Goal: Find specific page/section: Find specific page/section

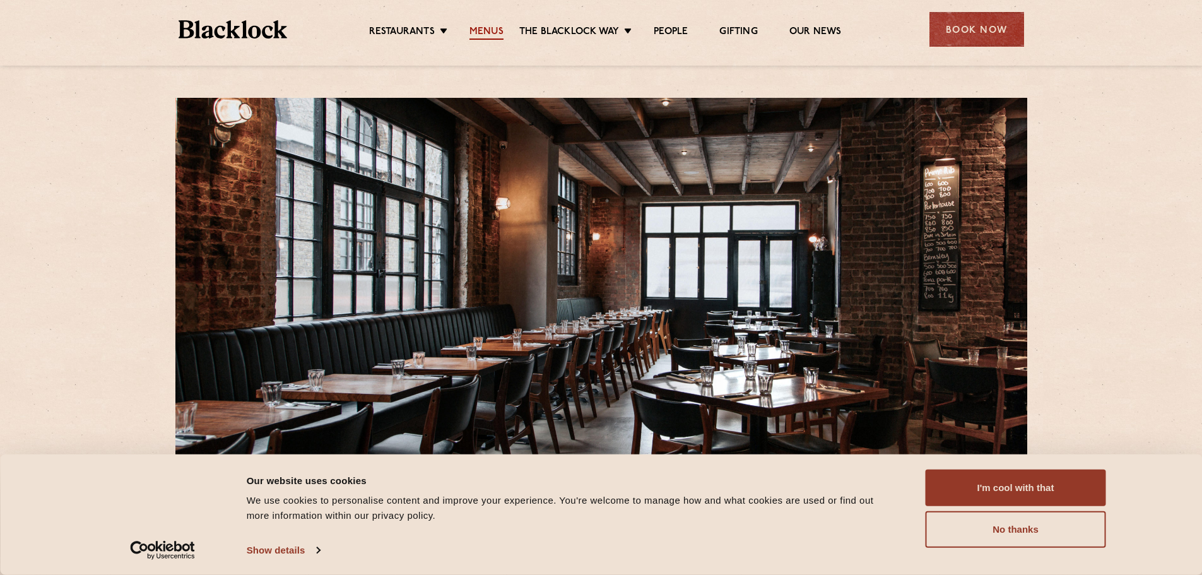
click at [478, 28] on link "Menus" at bounding box center [486, 33] width 34 height 14
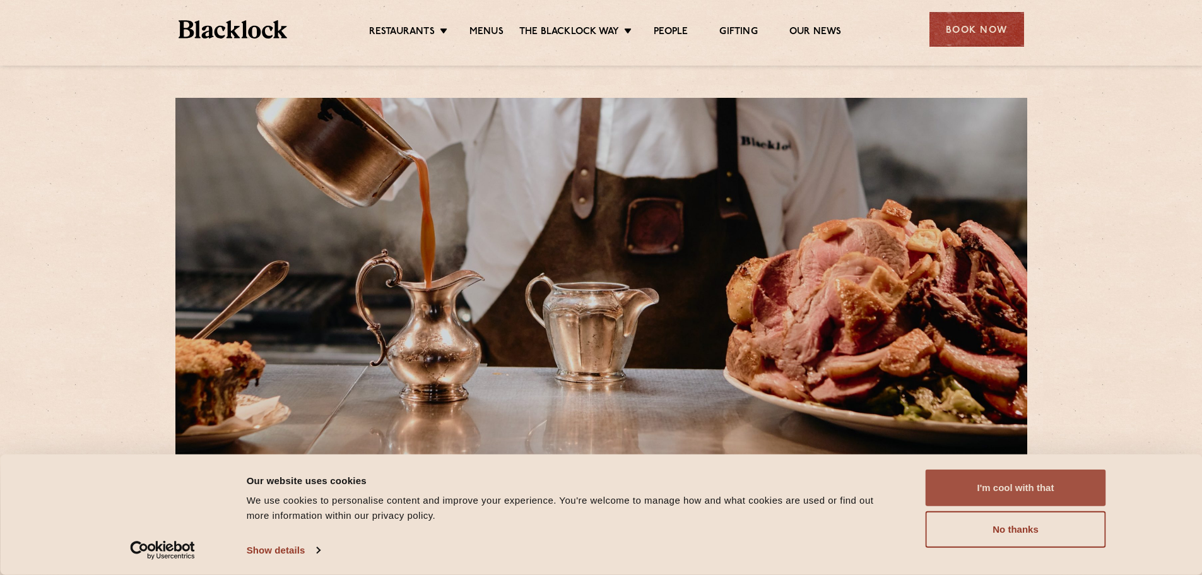
click at [1054, 490] on button "I'm cool with that" at bounding box center [1016, 487] width 180 height 37
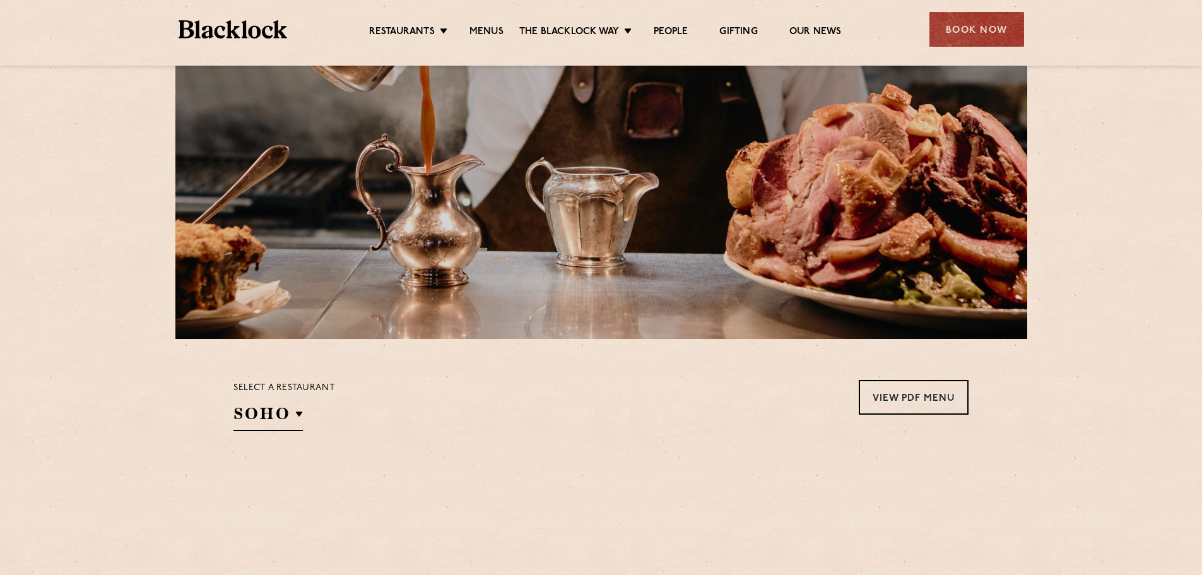
scroll to position [316, 0]
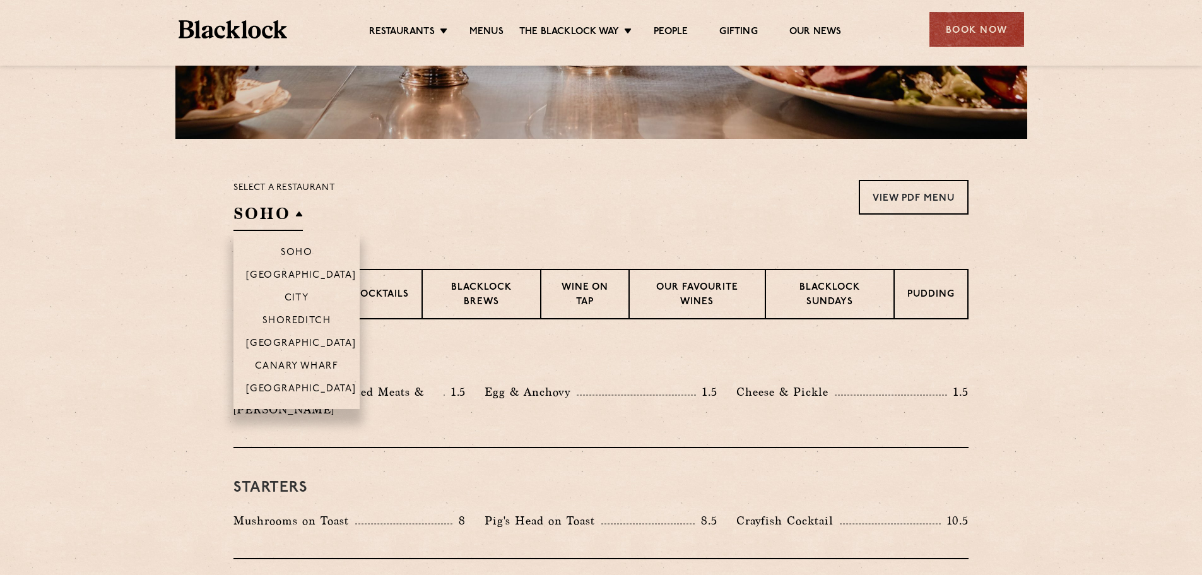
click at [300, 215] on h2 "SOHO" at bounding box center [267, 217] width 69 height 28
click at [300, 323] on p "Shoreditch" at bounding box center [297, 322] width 69 height 13
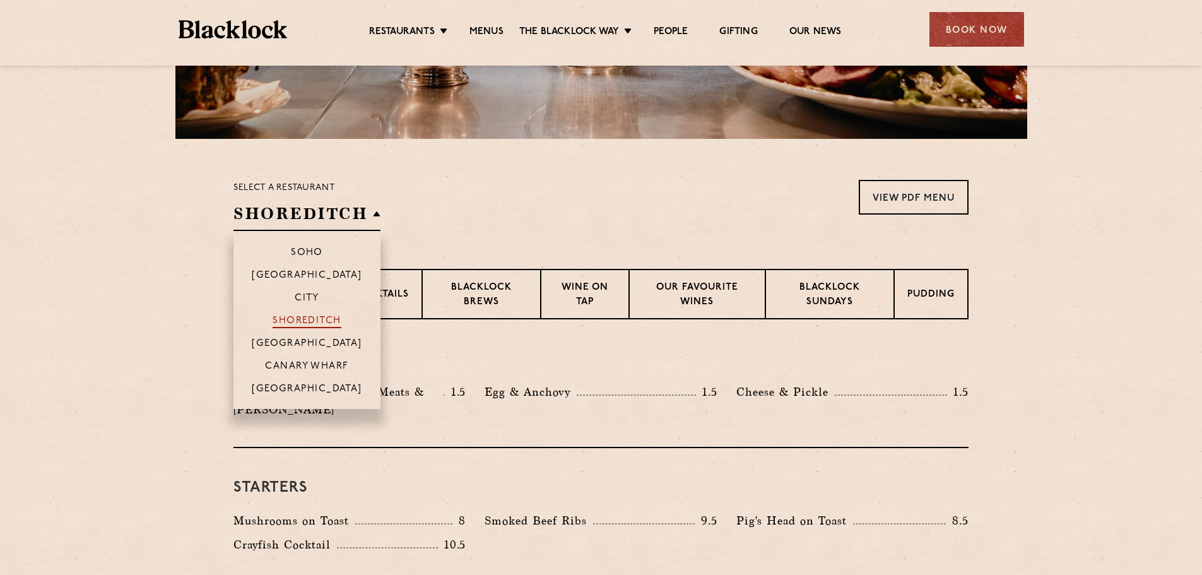
click at [285, 321] on p "Shoreditch" at bounding box center [307, 322] width 69 height 13
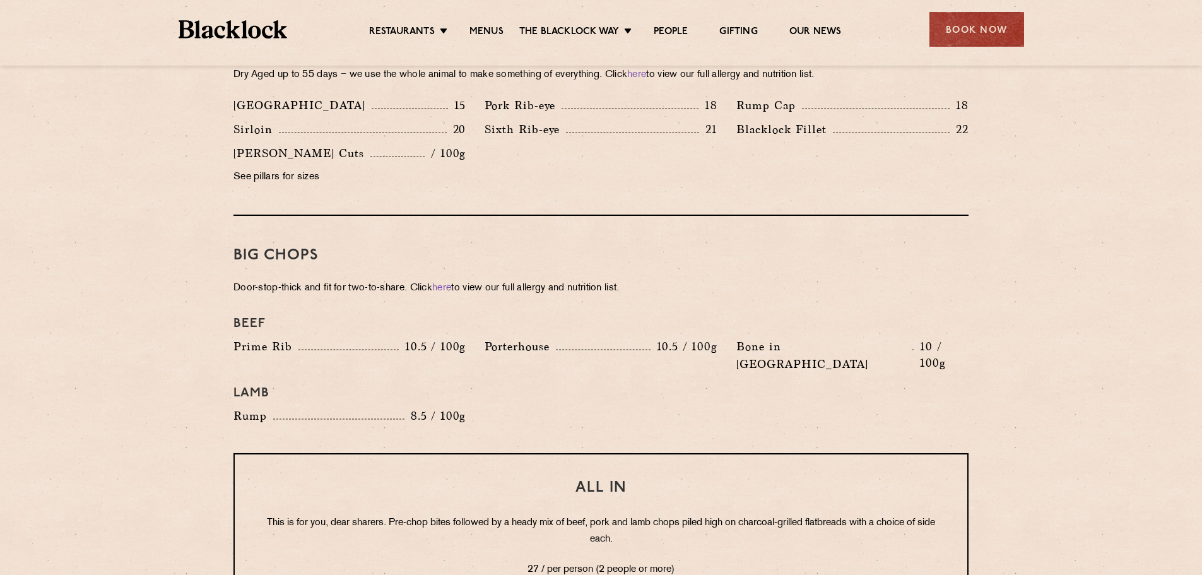
scroll to position [1325, 0]
